Goal: Transaction & Acquisition: Purchase product/service

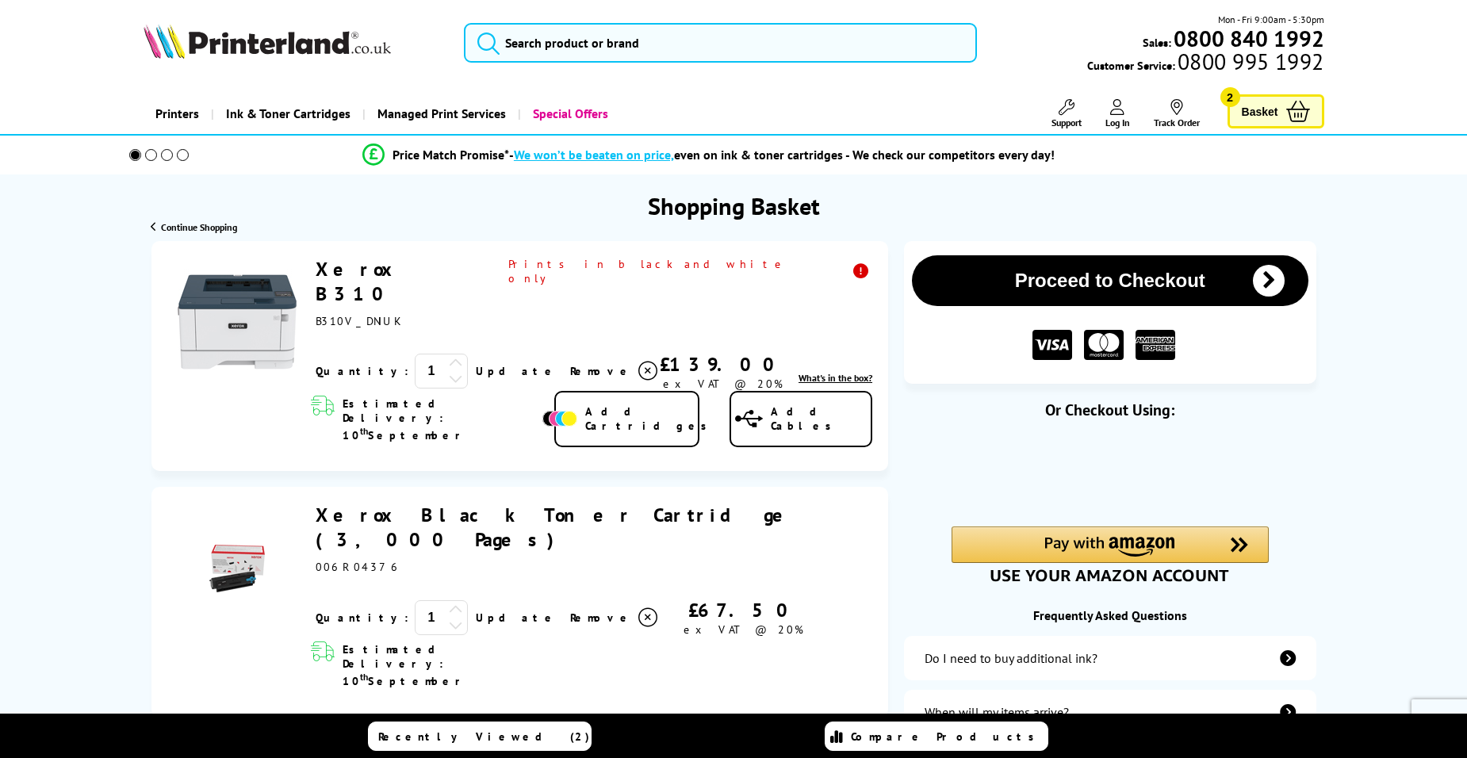
click at [449, 356] on icon at bounding box center [456, 363] width 14 height 14
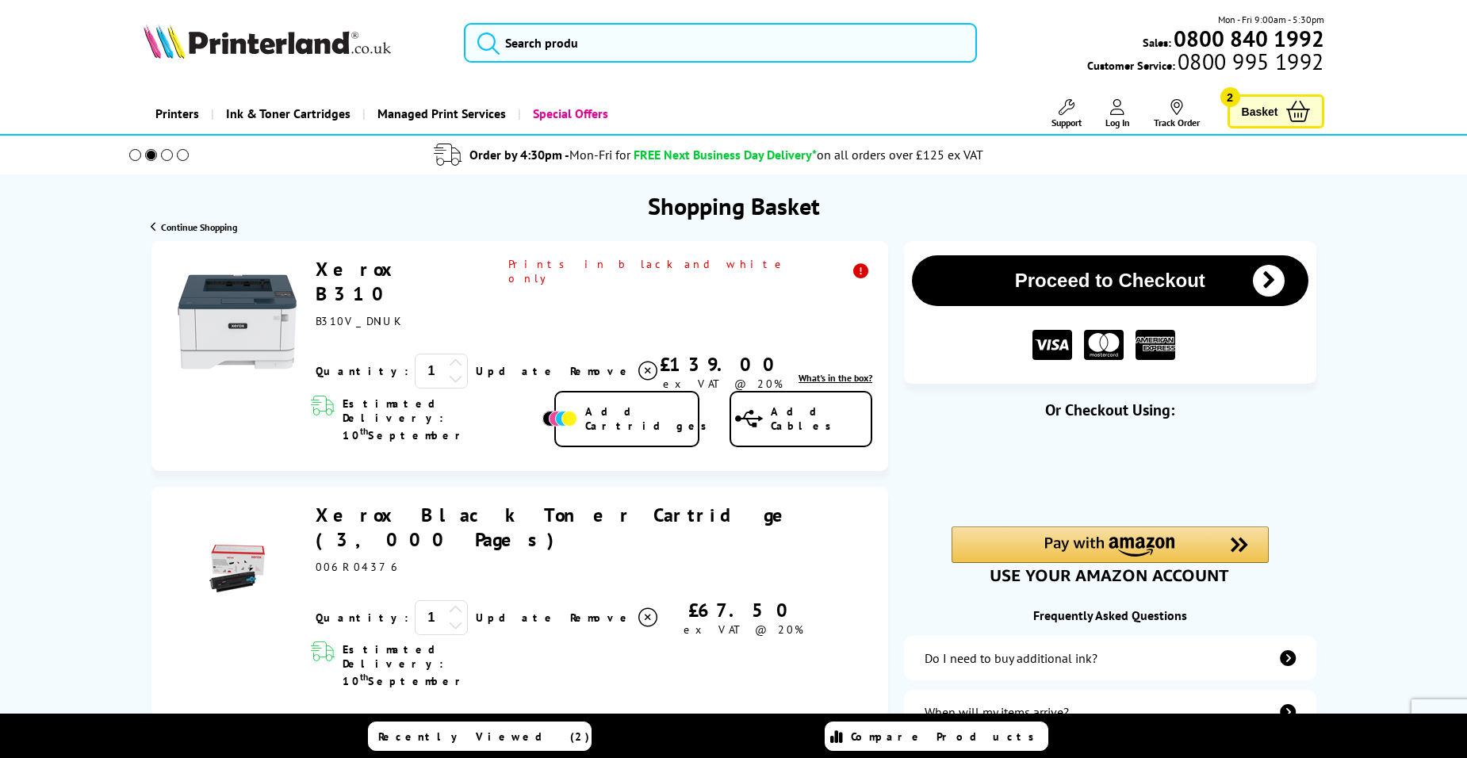
click at [449, 603] on icon at bounding box center [456, 610] width 14 height 14
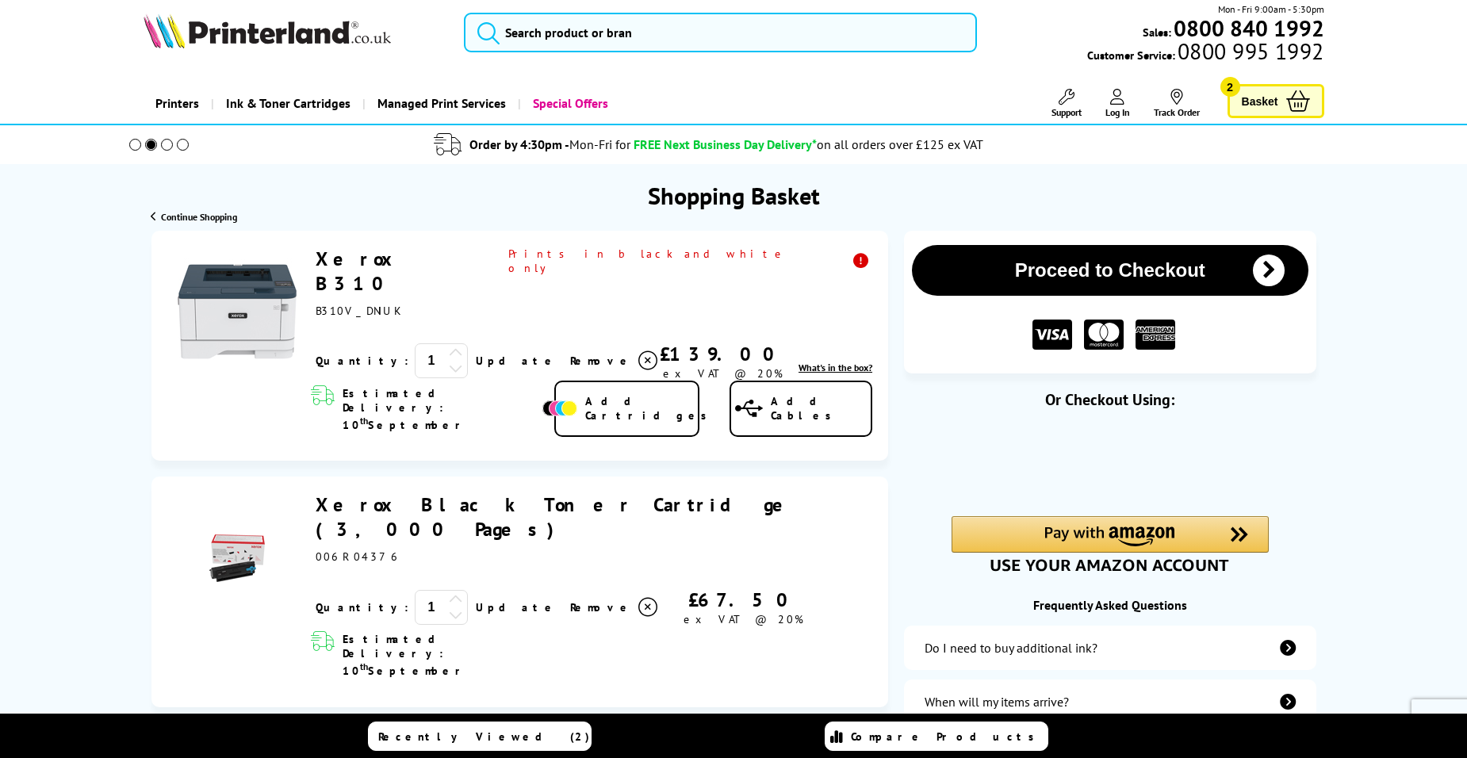
scroll to position [238, 0]
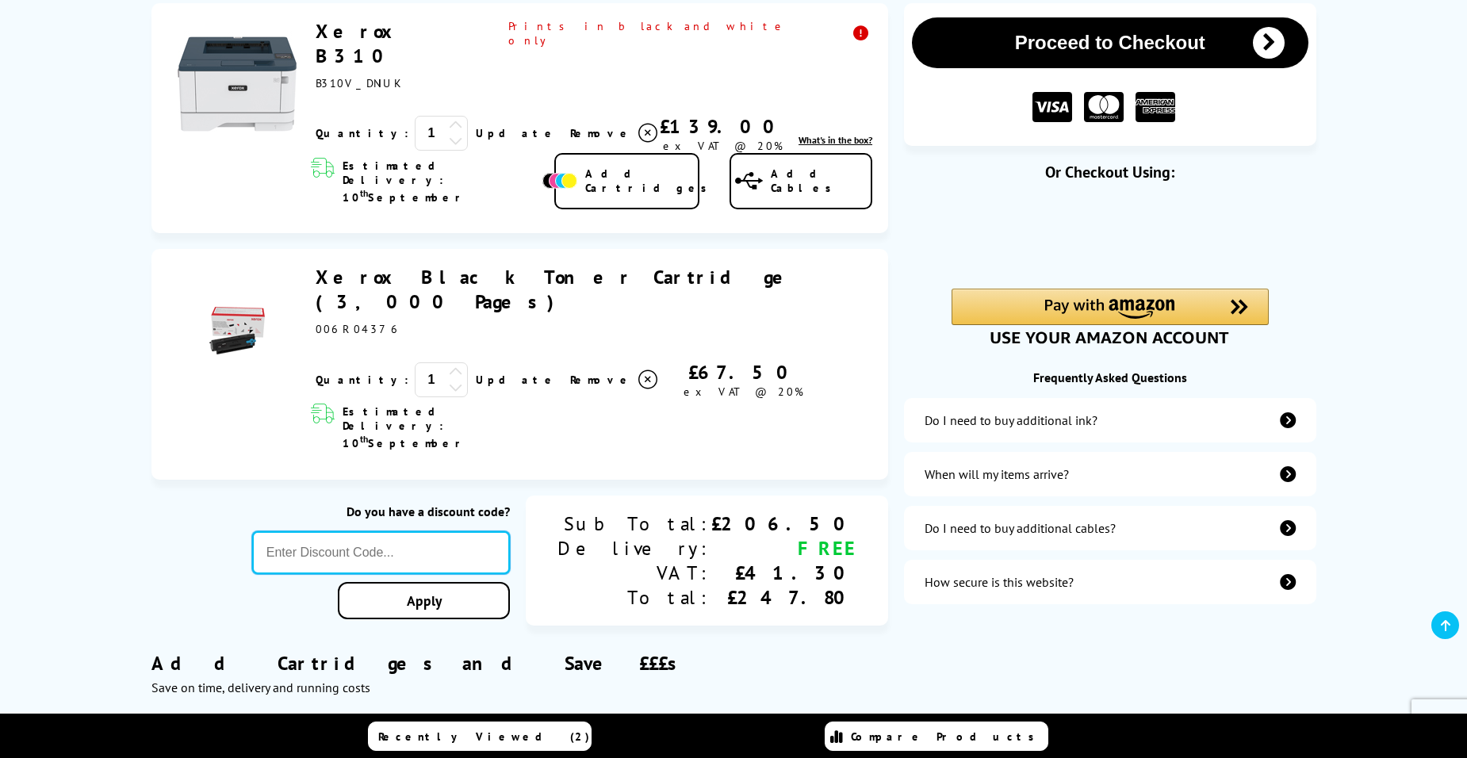
click at [489, 531] on input "text" at bounding box center [381, 552] width 258 height 43
type input "XEROX2025"
click at [500, 515] on div "Proceed to Checkout Shopping Basket 1 Update 1" at bounding box center [733, 639] width 1467 height 1272
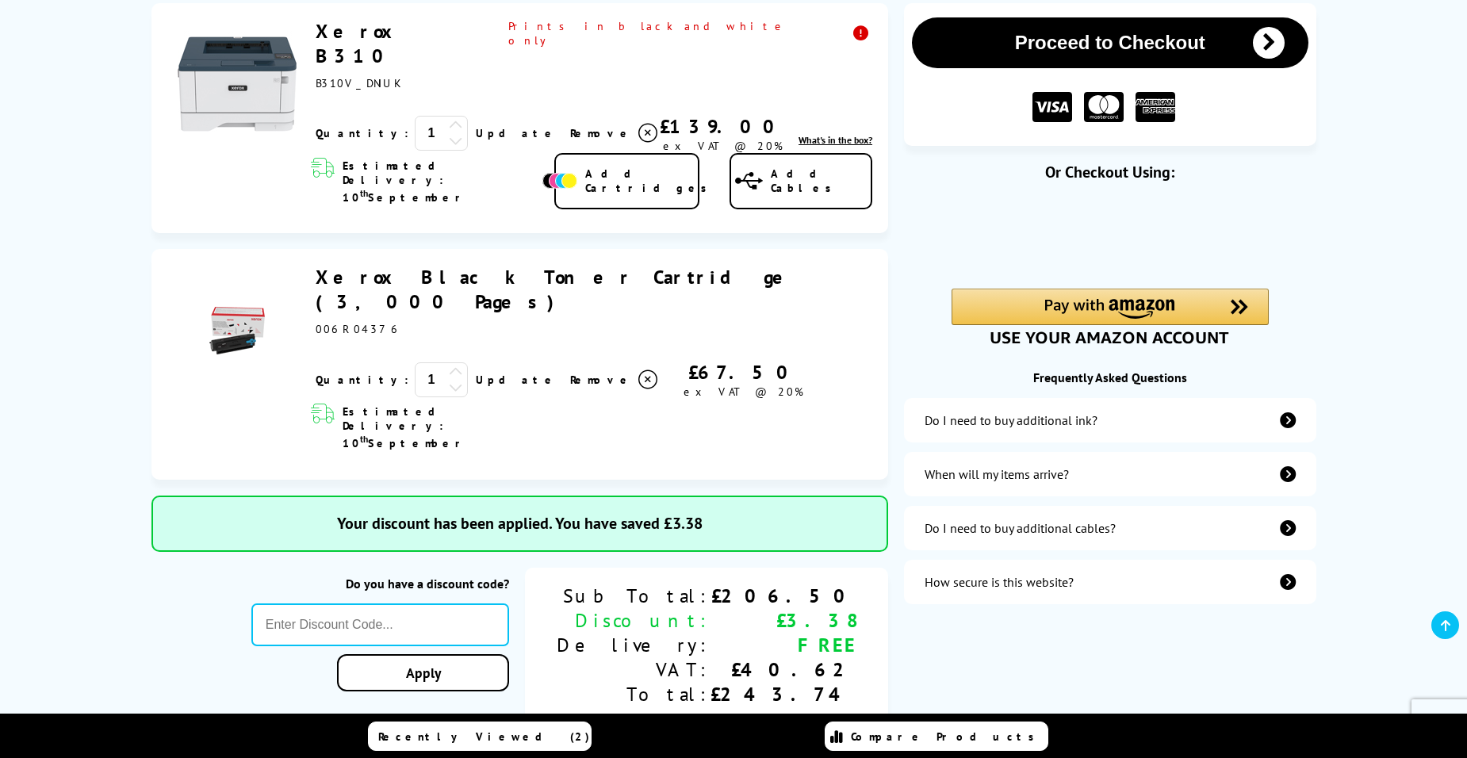
click at [449, 365] on icon at bounding box center [456, 372] width 14 height 14
click at [476, 373] on link "Update" at bounding box center [517, 380] width 82 height 14
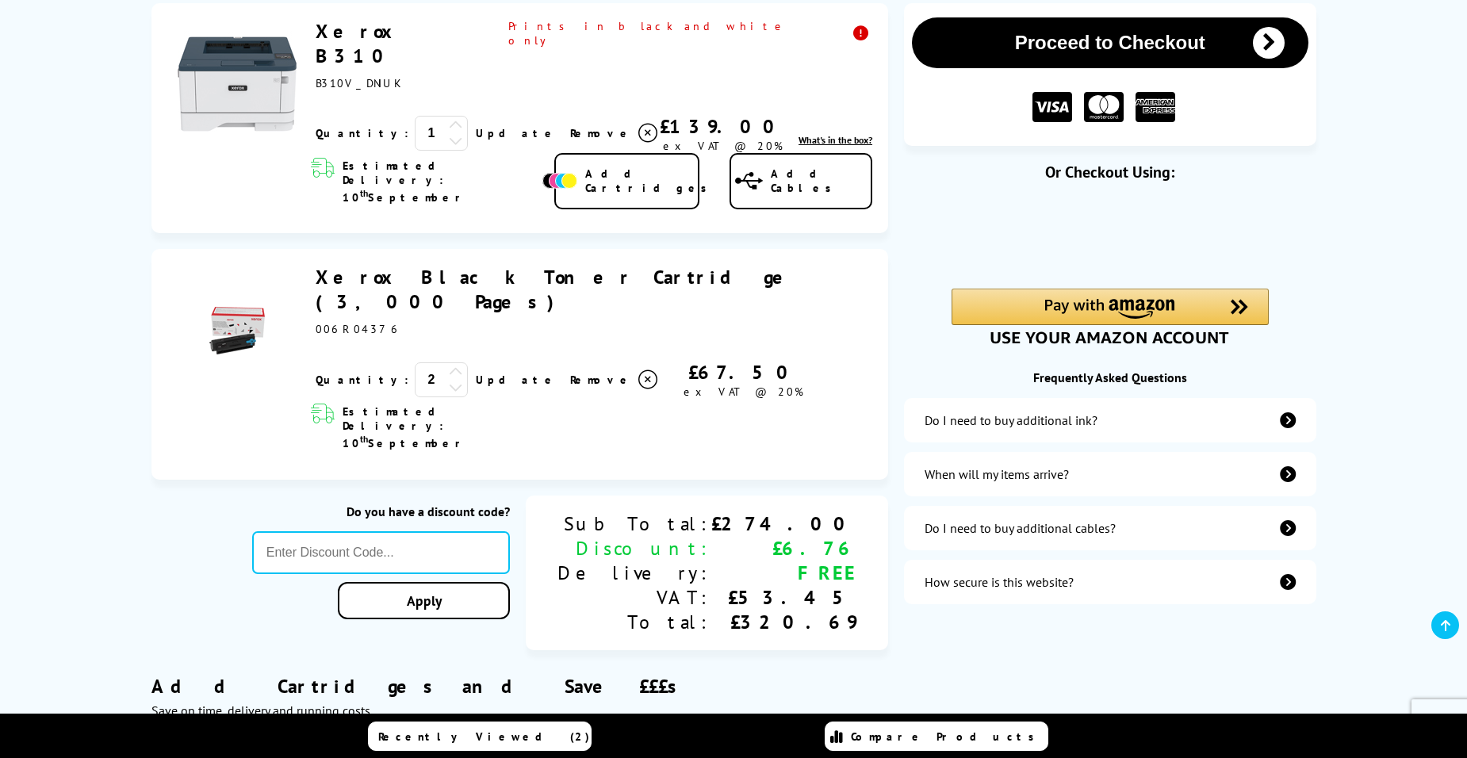
click at [449, 117] on div at bounding box center [456, 126] width 14 height 18
click at [476, 126] on link "Update" at bounding box center [517, 133] width 82 height 14
click at [511, 531] on input "text" at bounding box center [382, 552] width 258 height 43
type input "x"
type input "XEROX2025"
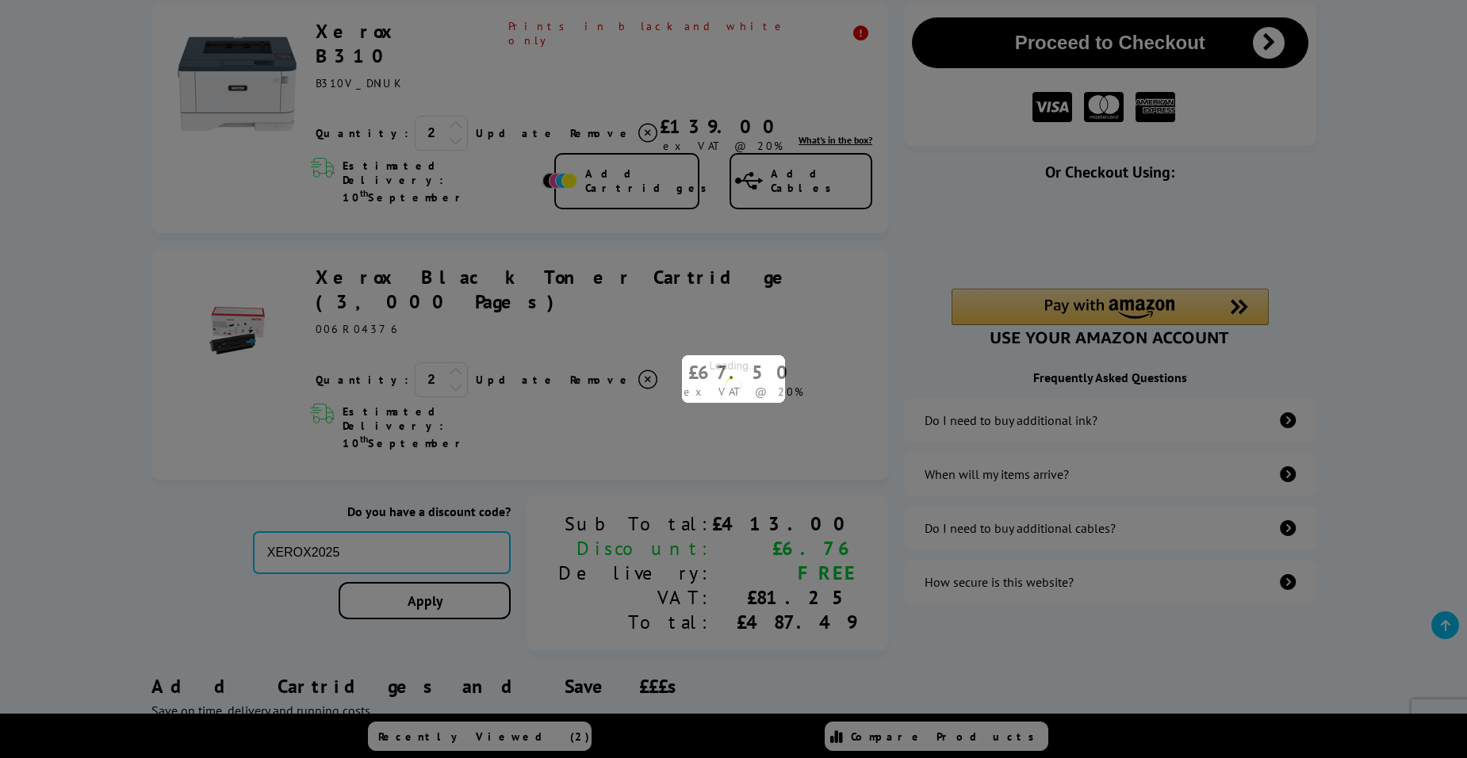
click at [515, 516] on div "Proceed to Checkout Shopping Basket ex VAT @ 20% 2 Update ex VAT @ 20%" at bounding box center [733, 650] width 1467 height 1295
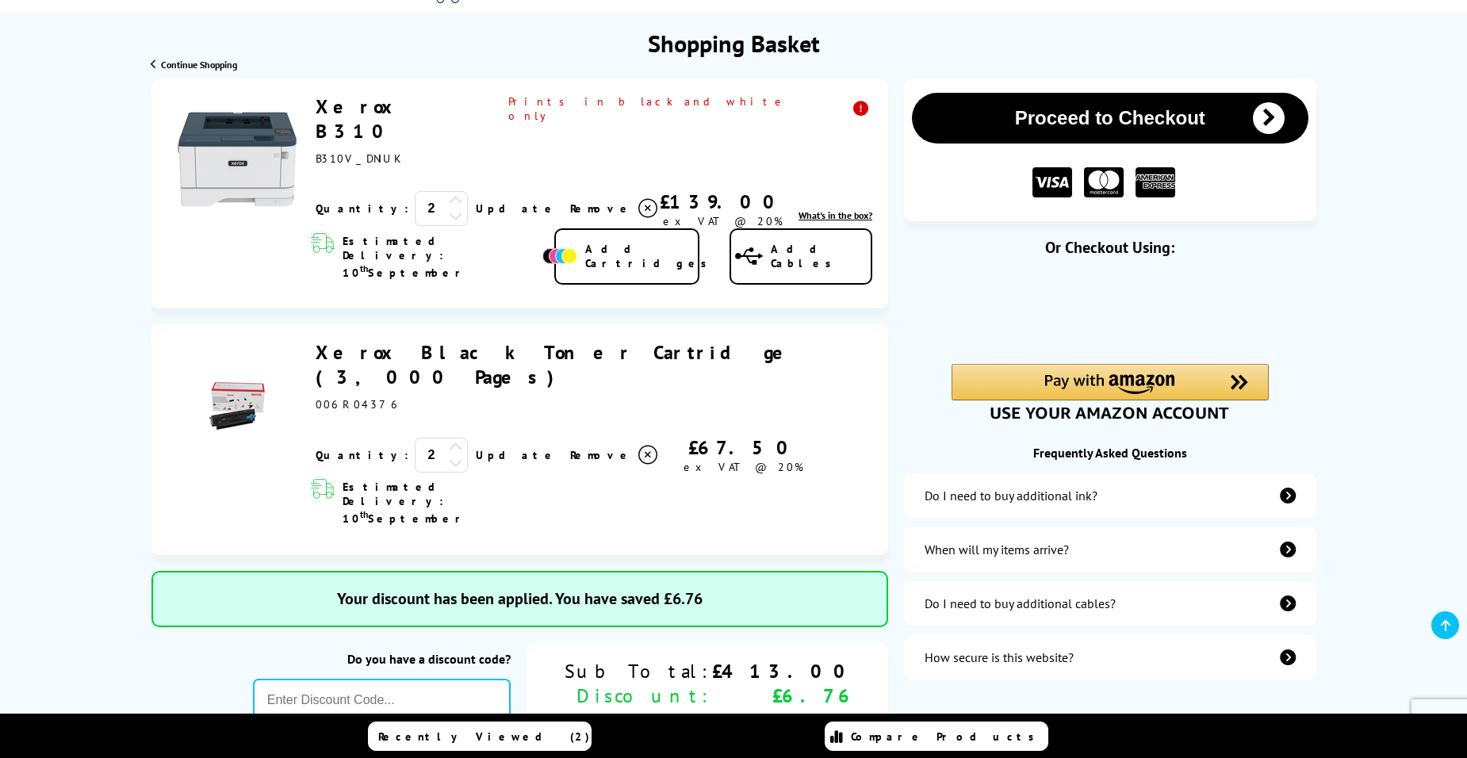
scroll to position [79, 0]
